Goal: Check status: Check status

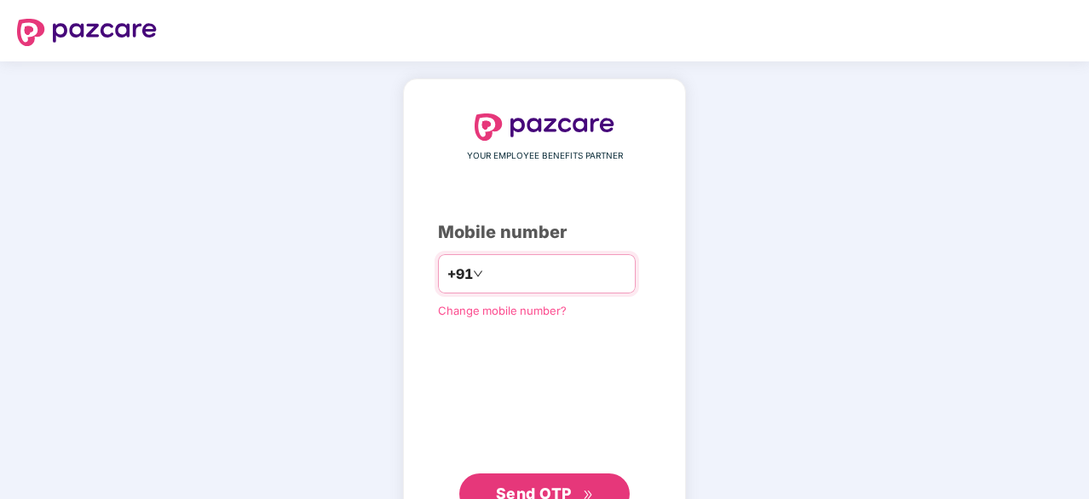
click at [600, 273] on input "number" at bounding box center [557, 273] width 140 height 27
type input "**********"
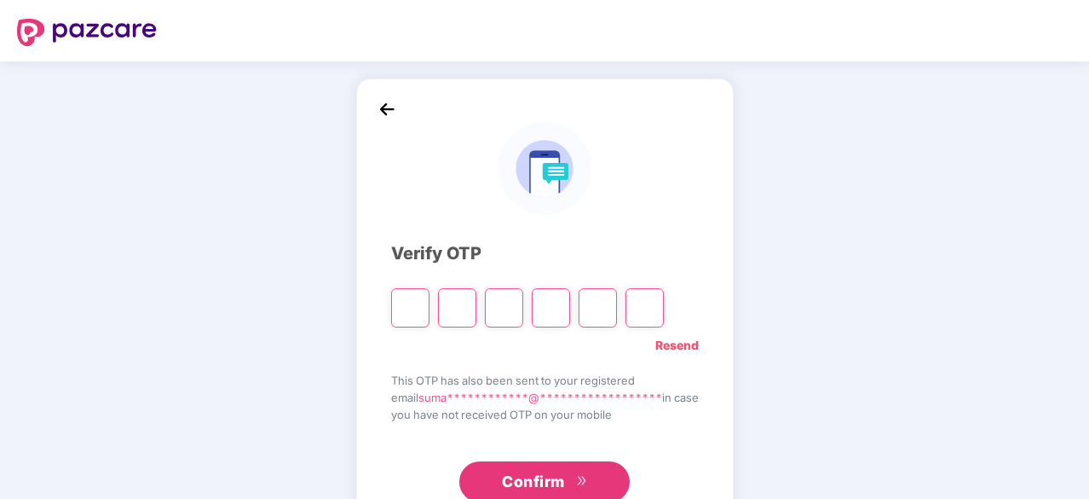
click at [404, 307] on input "Please enter verification code. Digit 1" at bounding box center [410, 307] width 38 height 39
type input "*"
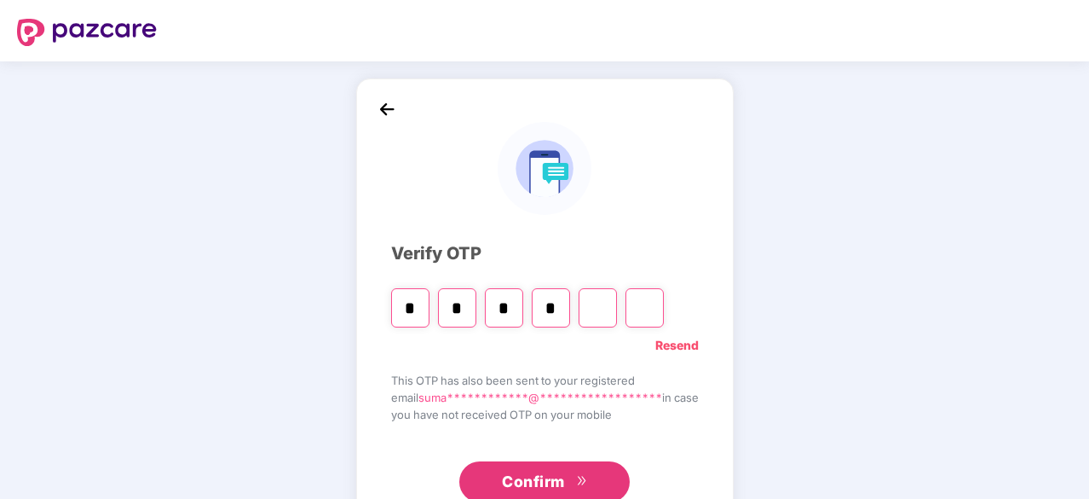
type input "*"
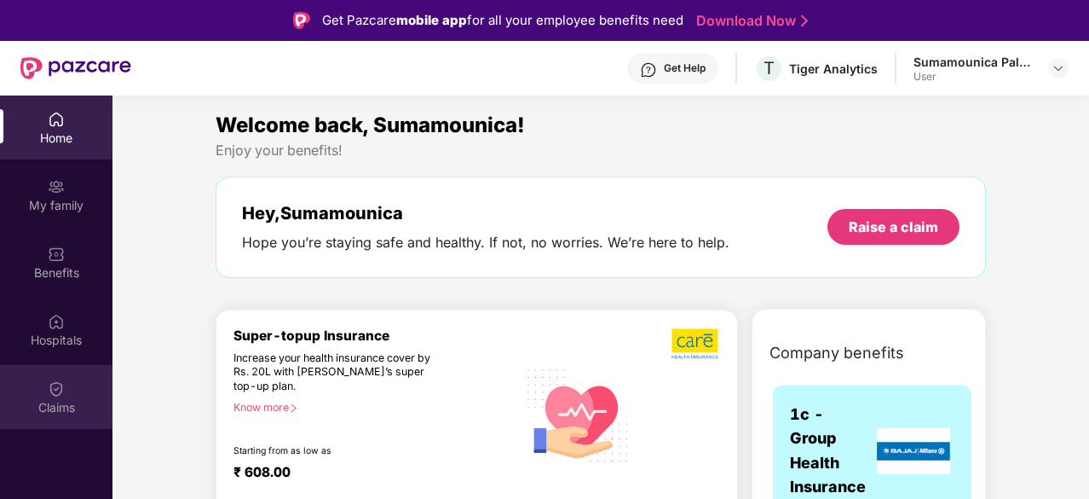
click at [51, 402] on div "Claims" at bounding box center [56, 407] width 113 height 17
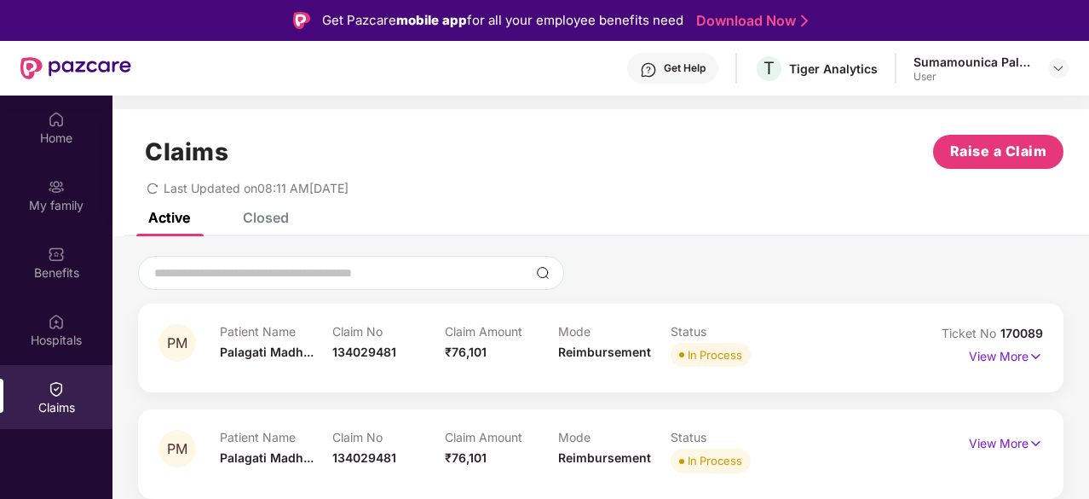
scroll to position [27, 0]
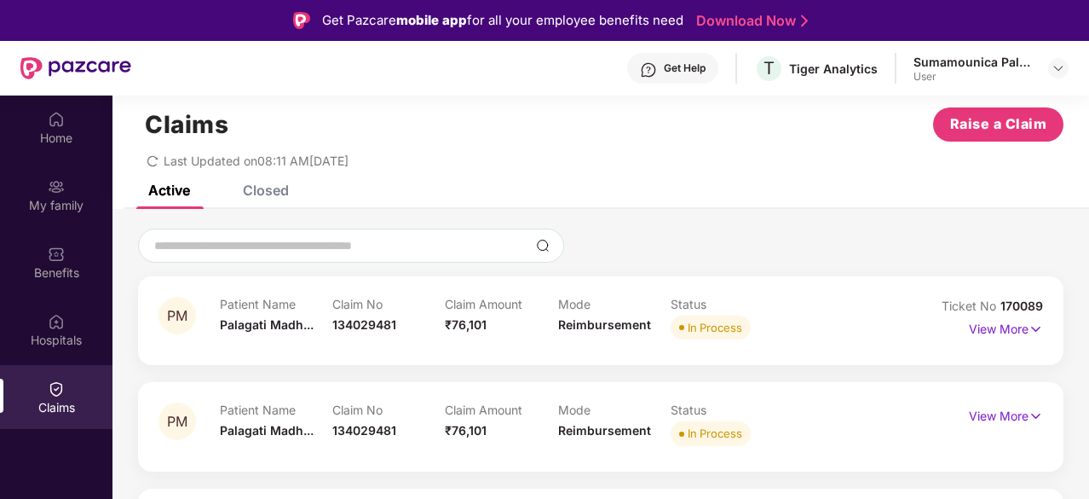
click at [266, 194] on div "Closed" at bounding box center [266, 190] width 46 height 17
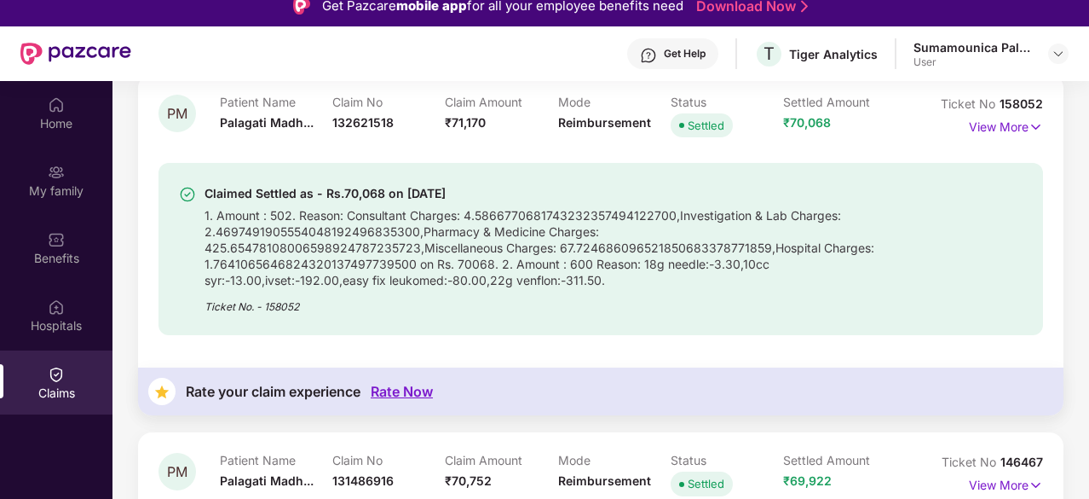
scroll to position [0, 0]
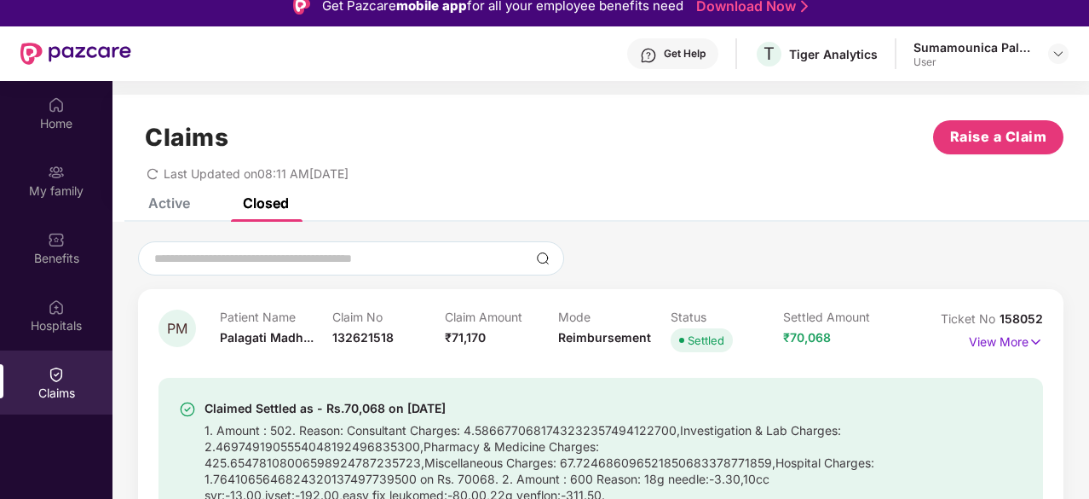
click at [172, 205] on div "Active" at bounding box center [169, 202] width 42 height 17
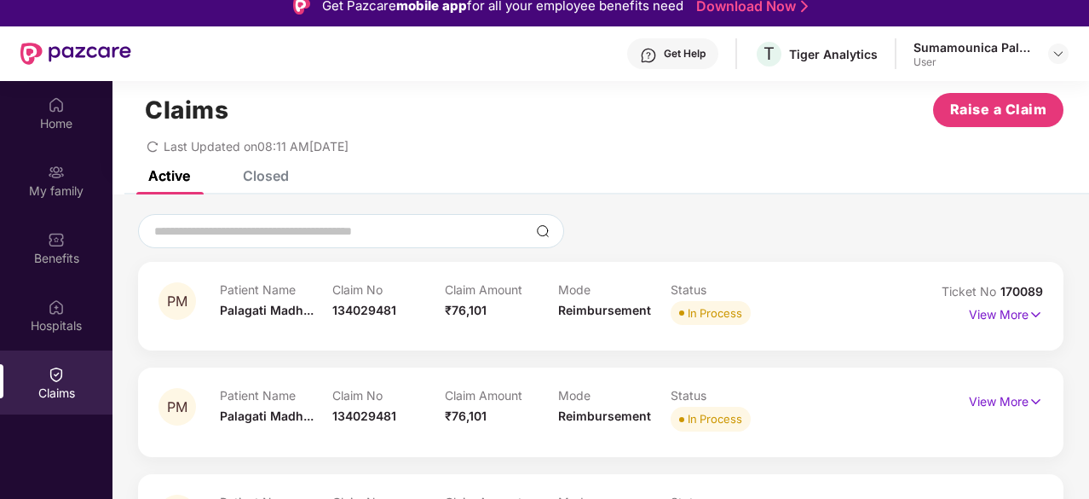
scroll to position [95, 0]
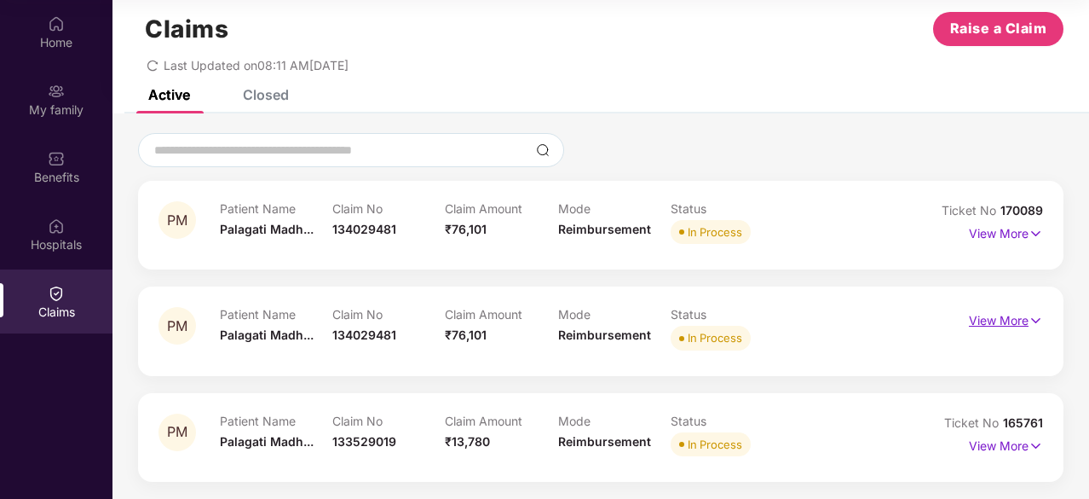
click at [995, 316] on p "View More" at bounding box center [1006, 318] width 74 height 23
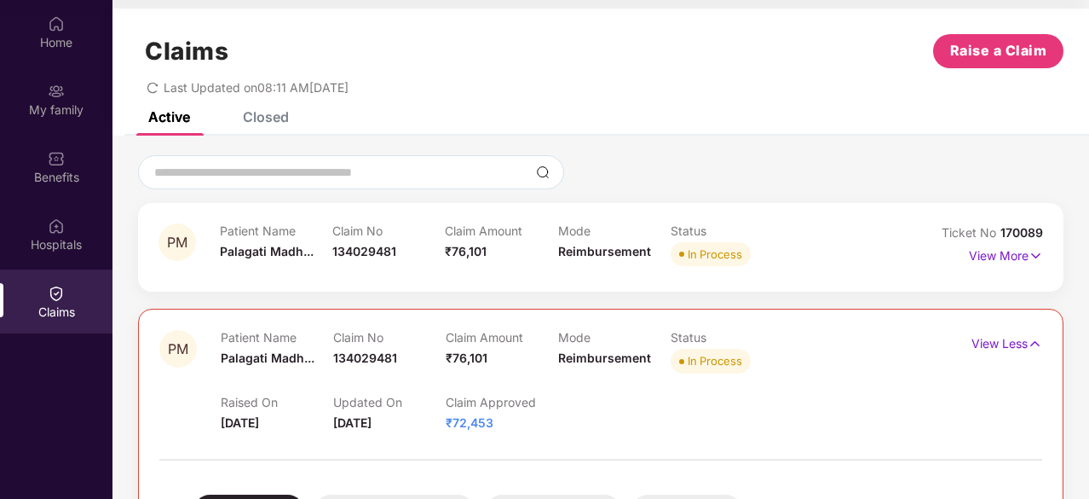
scroll to position [2, 0]
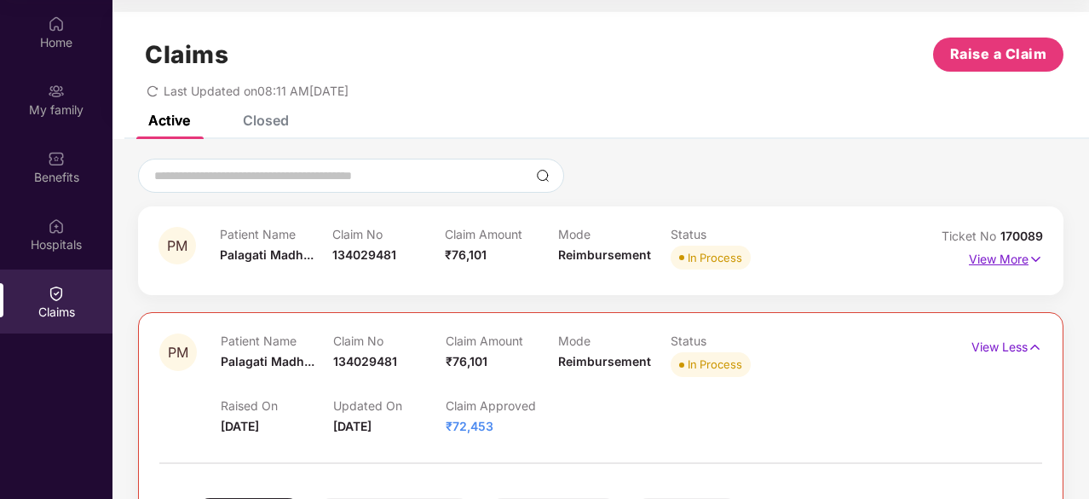
click at [990, 257] on p "View More" at bounding box center [1006, 256] width 74 height 23
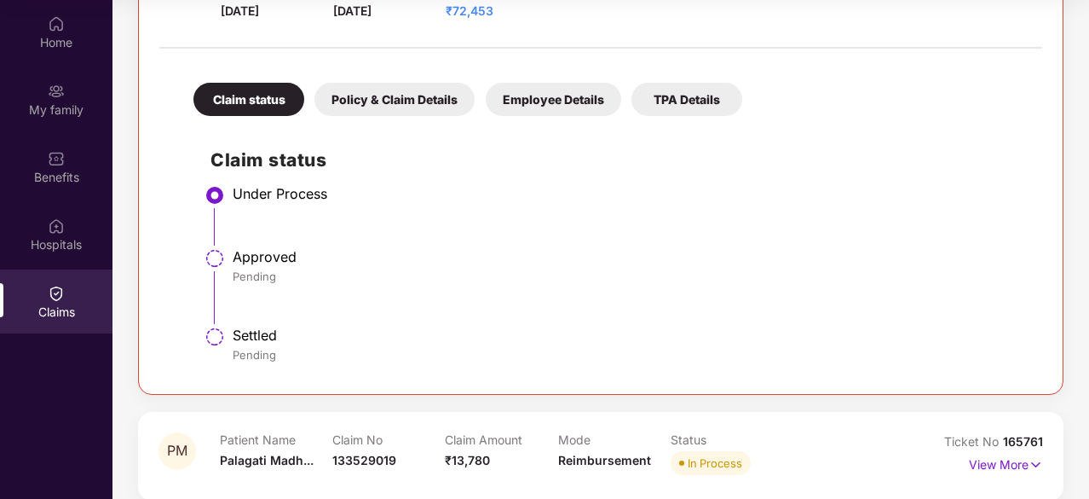
scroll to position [1076, 0]
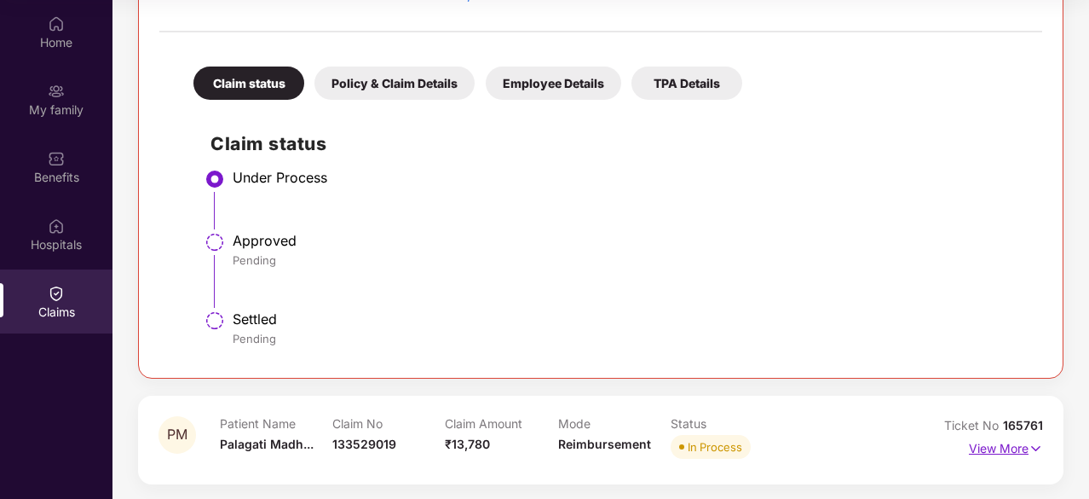
click at [995, 442] on p "View More" at bounding box center [1006, 446] width 74 height 23
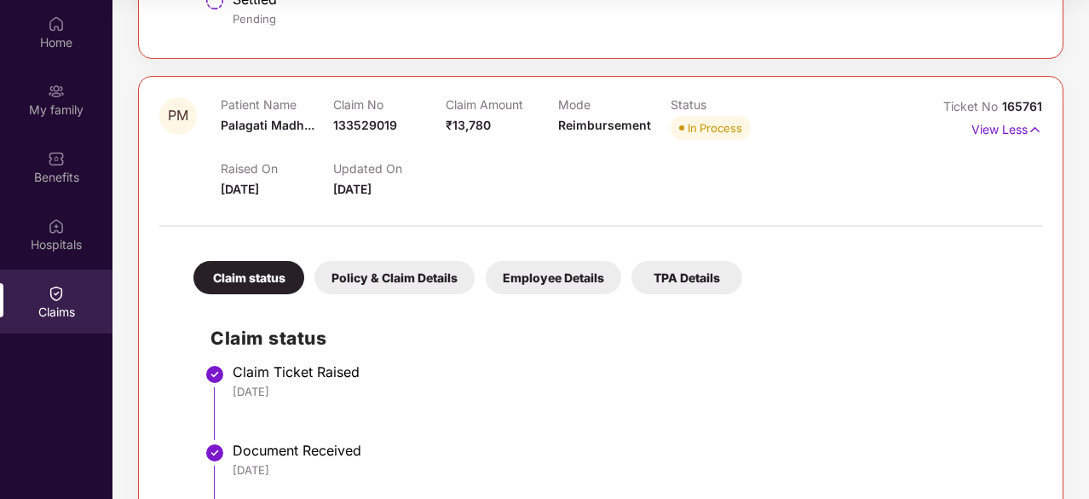
scroll to position [1232, 0]
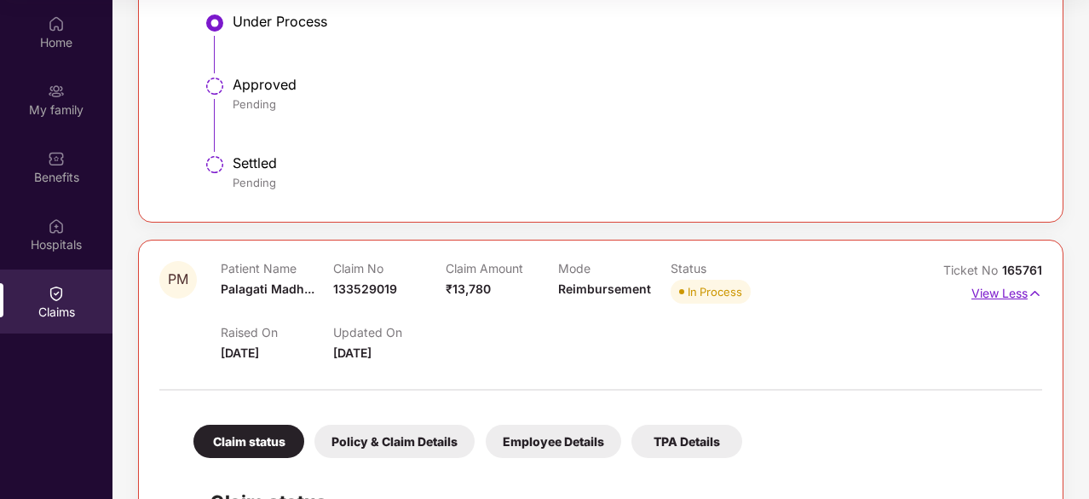
click at [1028, 292] on img at bounding box center [1035, 293] width 14 height 19
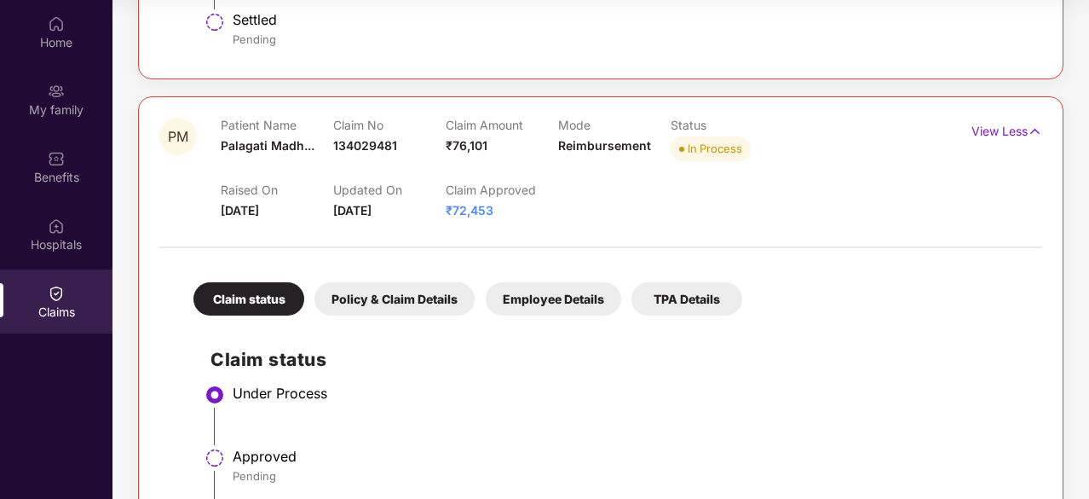
scroll to position [851, 0]
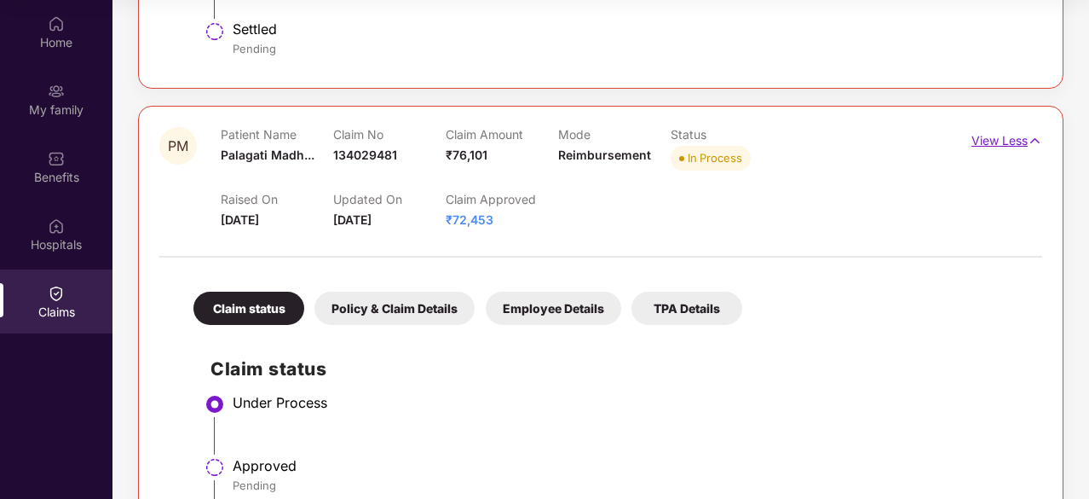
click at [1015, 142] on p "View Less" at bounding box center [1007, 138] width 71 height 23
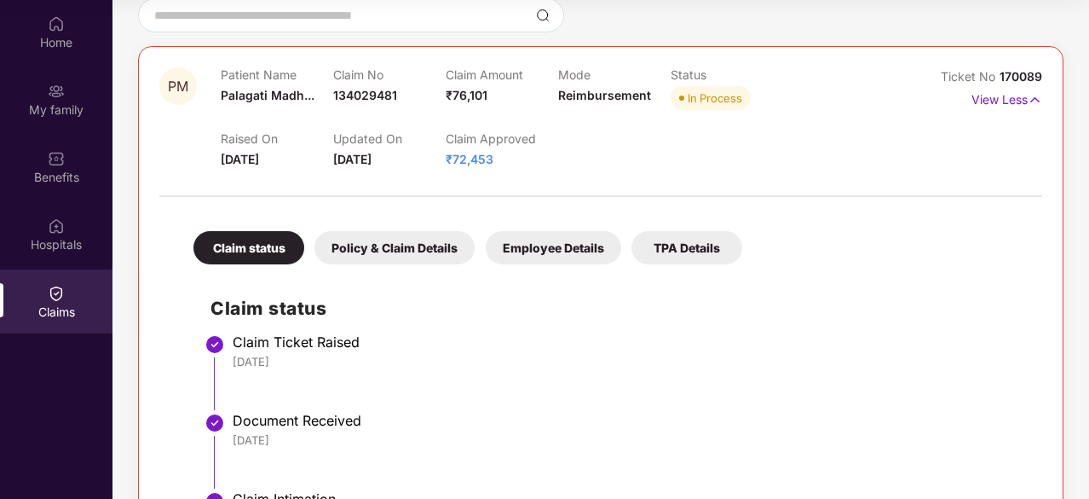
scroll to position [156, 0]
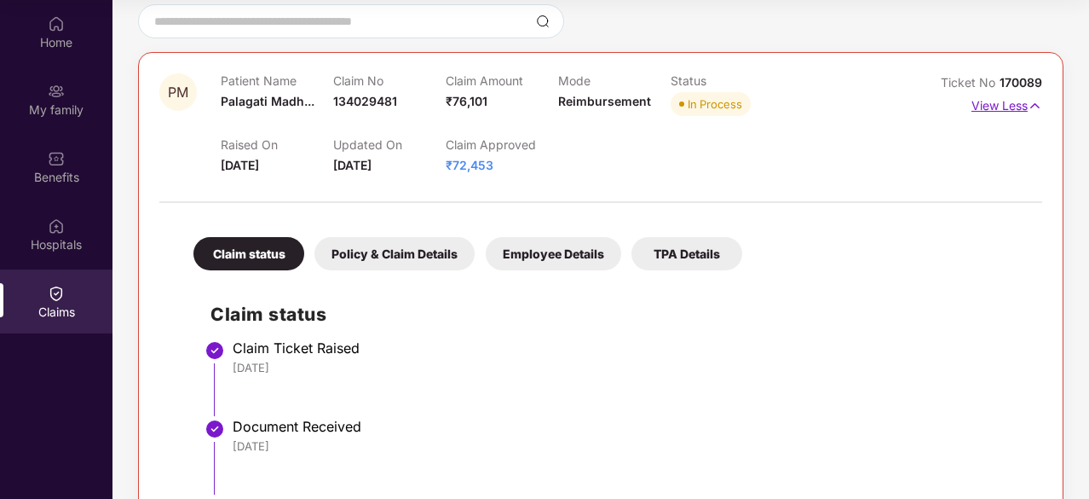
click at [1004, 103] on p "View Less" at bounding box center [1007, 103] width 71 height 23
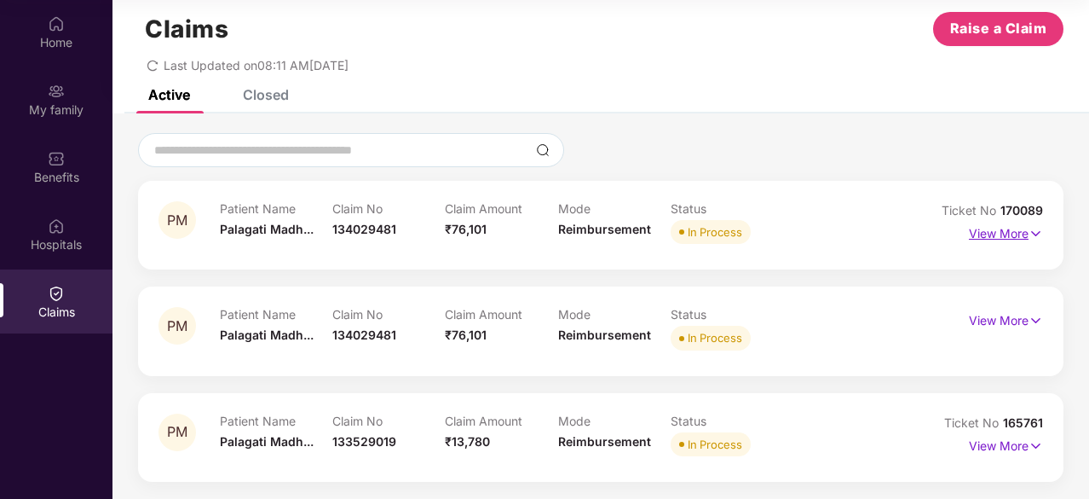
scroll to position [27, 0]
